Goal: Find specific page/section

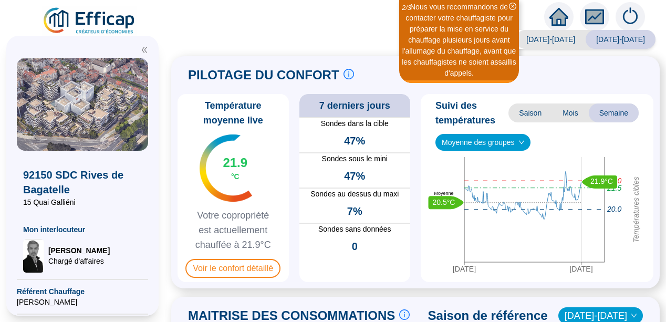
click at [142, 47] on icon "double-left" at bounding box center [144, 49] width 7 height 7
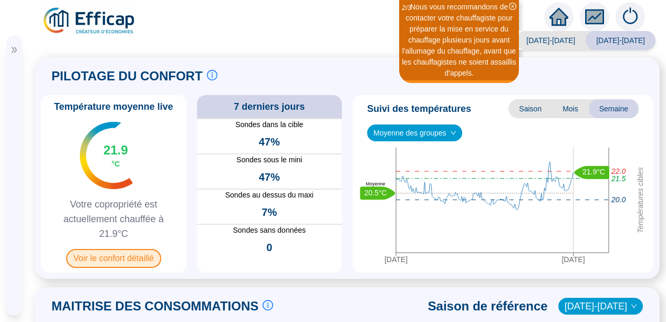
click at [123, 258] on span "Voir le confort détaillé" at bounding box center [113, 258] width 95 height 19
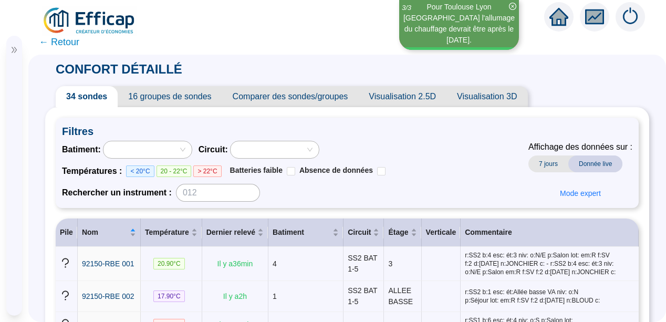
click at [49, 246] on span "Chargé d'affaires" at bounding box center [64, 240] width 61 height 11
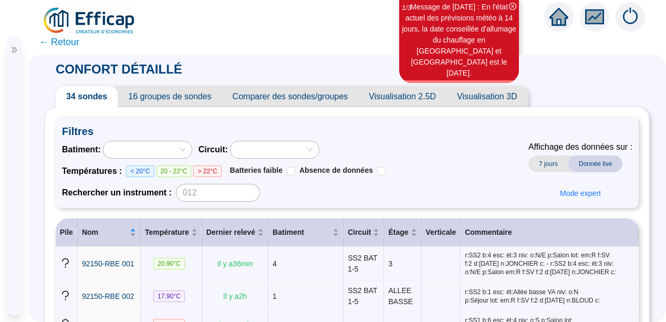
click at [50, 246] on span "Chargé d'affaires" at bounding box center [64, 240] width 61 height 11
click at [57, 246] on span "Chargé d'affaires" at bounding box center [64, 240] width 61 height 11
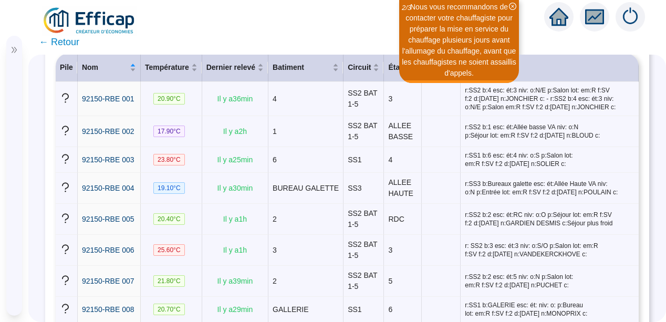
scroll to position [151, 0]
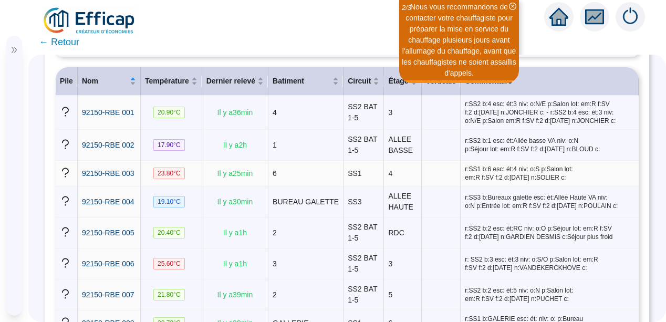
click at [624, 182] on td "r:SS1 b:6 esc: ét:4 niv: o:S p:Salon lot: em:R f:SV f:2 d:[DATE] n:SOLIER c:" at bounding box center [550, 174] width 178 height 26
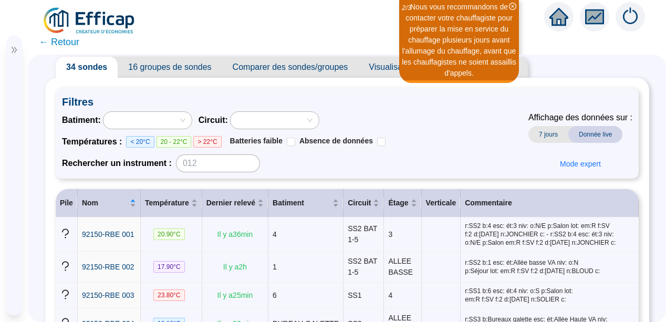
scroll to position [0, 0]
